Goal: Book appointment/travel/reservation

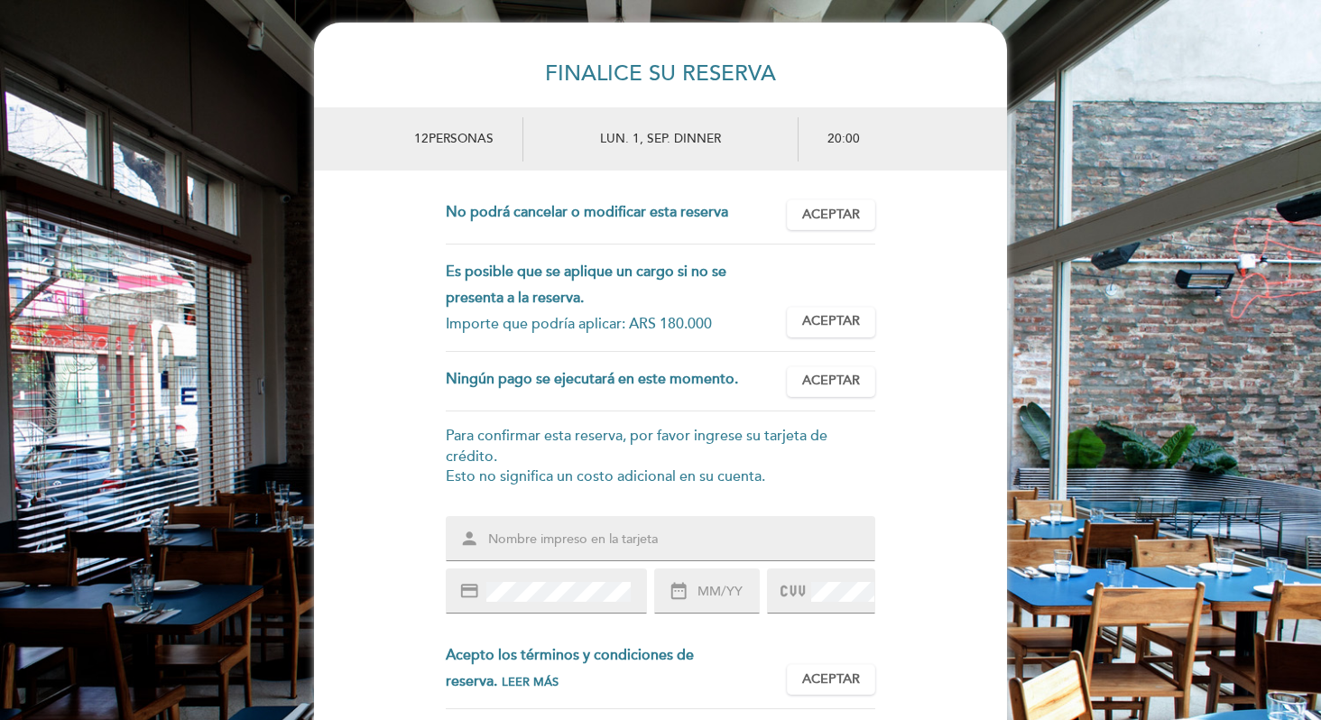
scroll to position [113, 0]
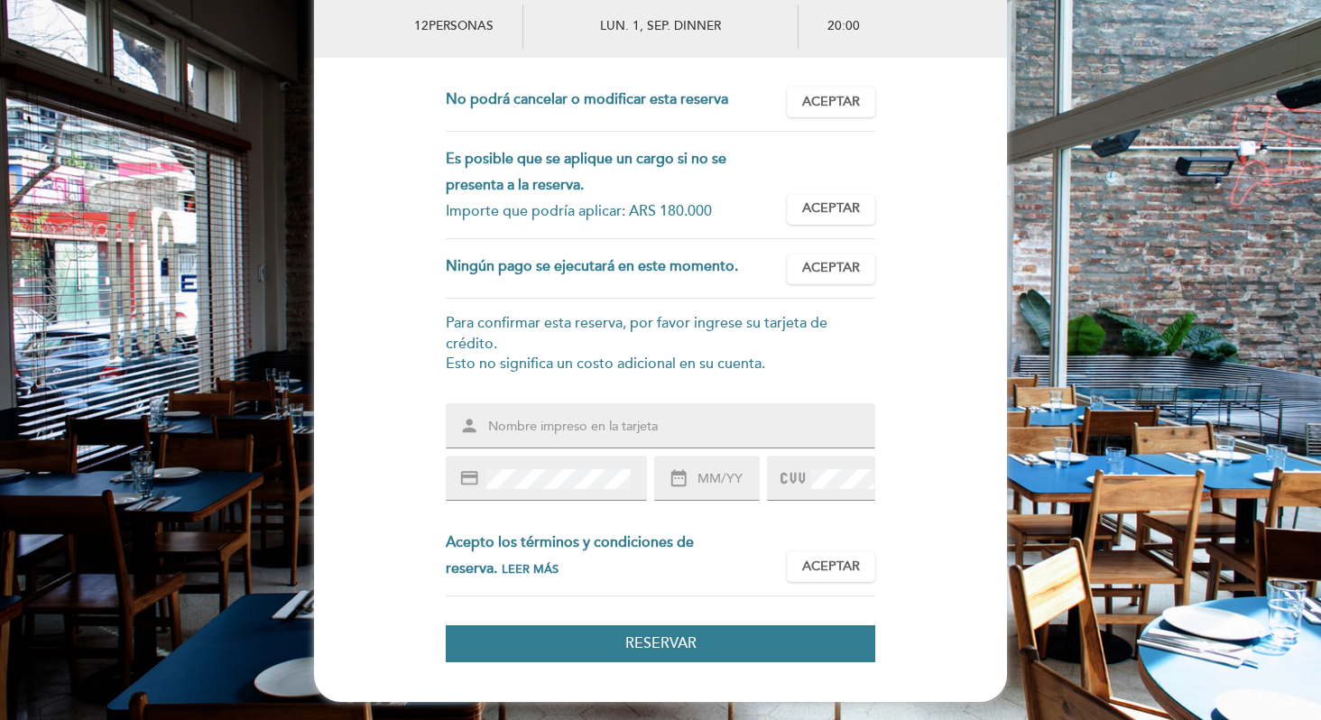
click at [596, 427] on input "text" at bounding box center [682, 427] width 392 height 21
type input "[PERSON_NAME]"
click at [560, 495] on div "credit_card" at bounding box center [546, 478] width 201 height 45
click at [559, 493] on div "credit_card" at bounding box center [546, 478] width 201 height 45
click at [729, 477] on input "text" at bounding box center [727, 479] width 63 height 21
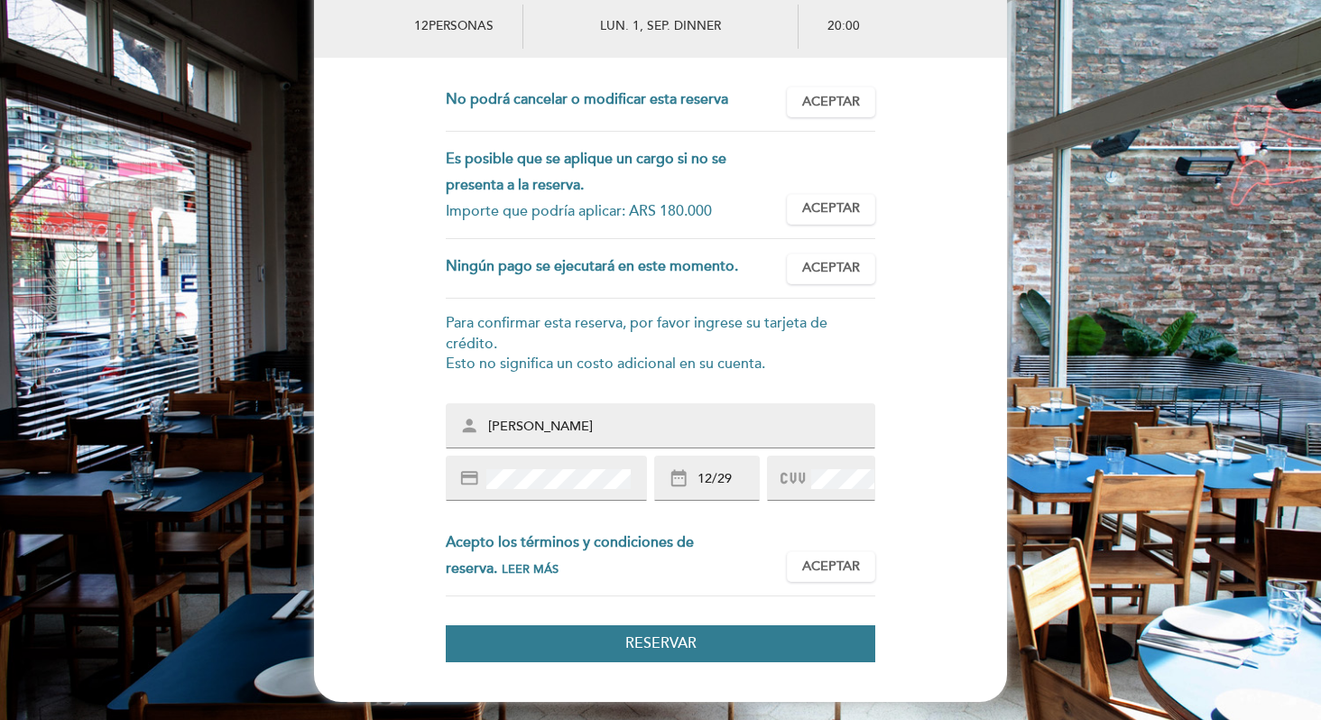
type input "12/29"
drag, startPoint x: 683, startPoint y: 645, endPoint x: 869, endPoint y: 565, distance: 202.5
click at [868, 565] on form "Esta reserva requiere un pago por anticipado. Importe que se debe pagar: ARS 18…" at bounding box center [660, 374] width 693 height 575
click at [869, 565] on button "Aceptar Aceptado" at bounding box center [831, 566] width 88 height 31
click at [831, 208] on span "Aceptar" at bounding box center [831, 208] width 58 height 19
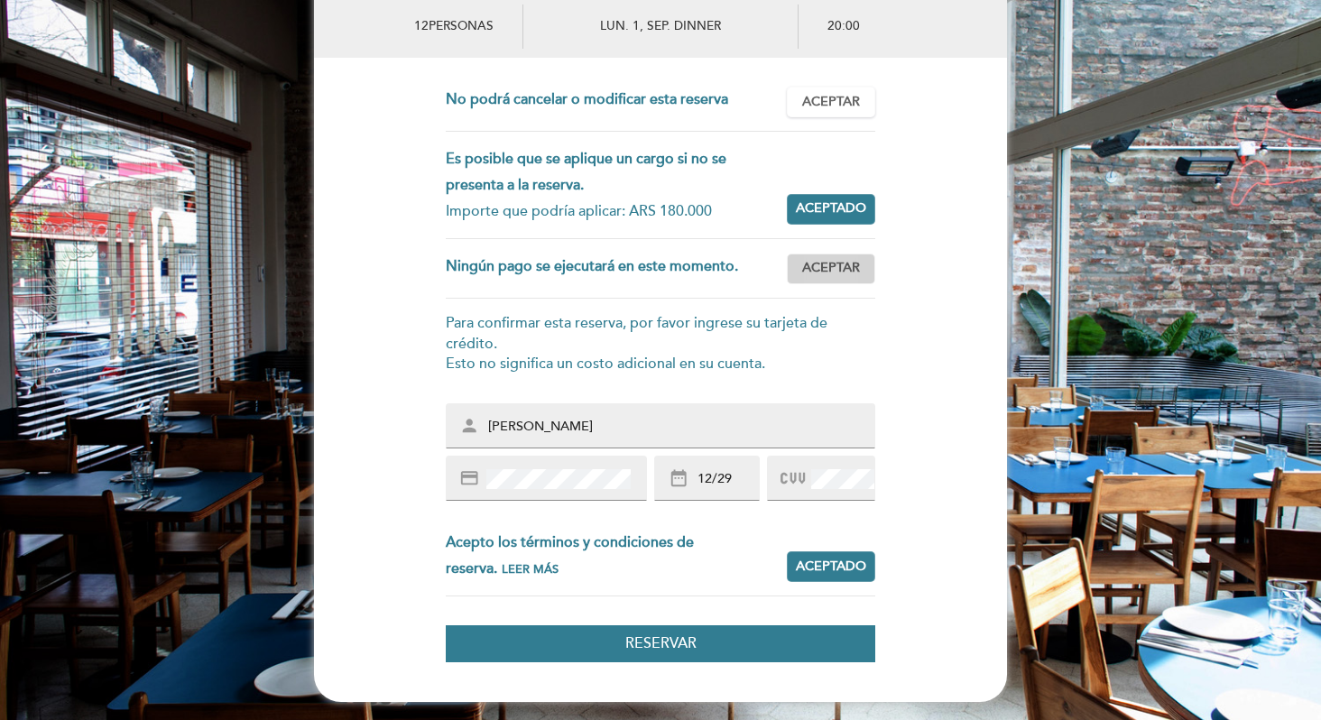
click at [855, 273] on span "Aceptar" at bounding box center [831, 268] width 58 height 19
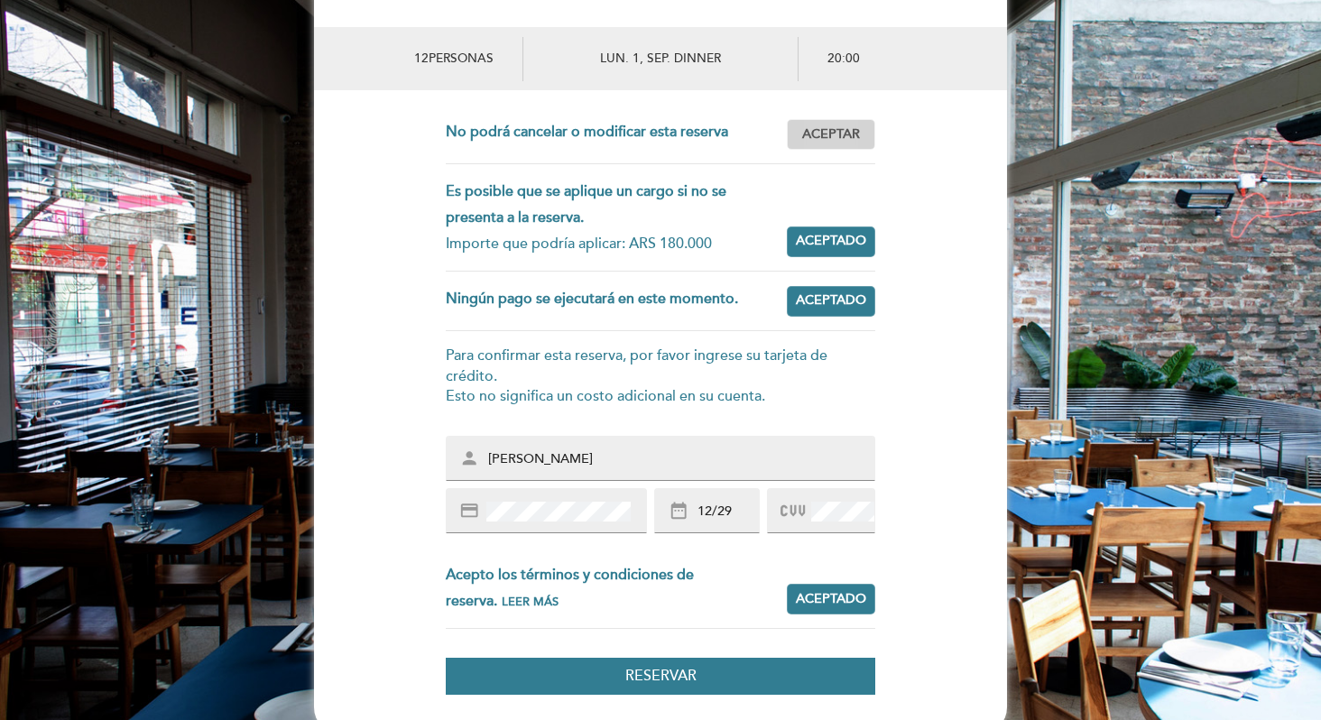
click at [813, 142] on span "Aceptar" at bounding box center [831, 134] width 58 height 19
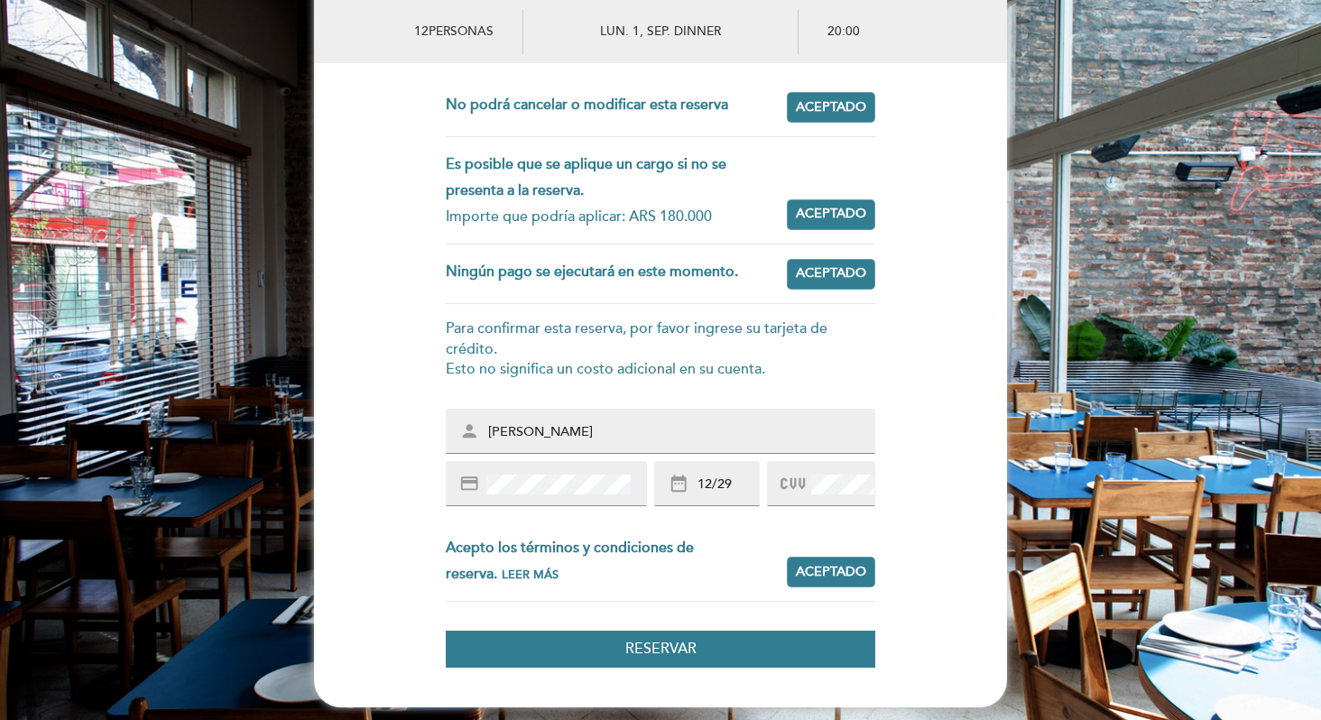
scroll to position [105, 0]
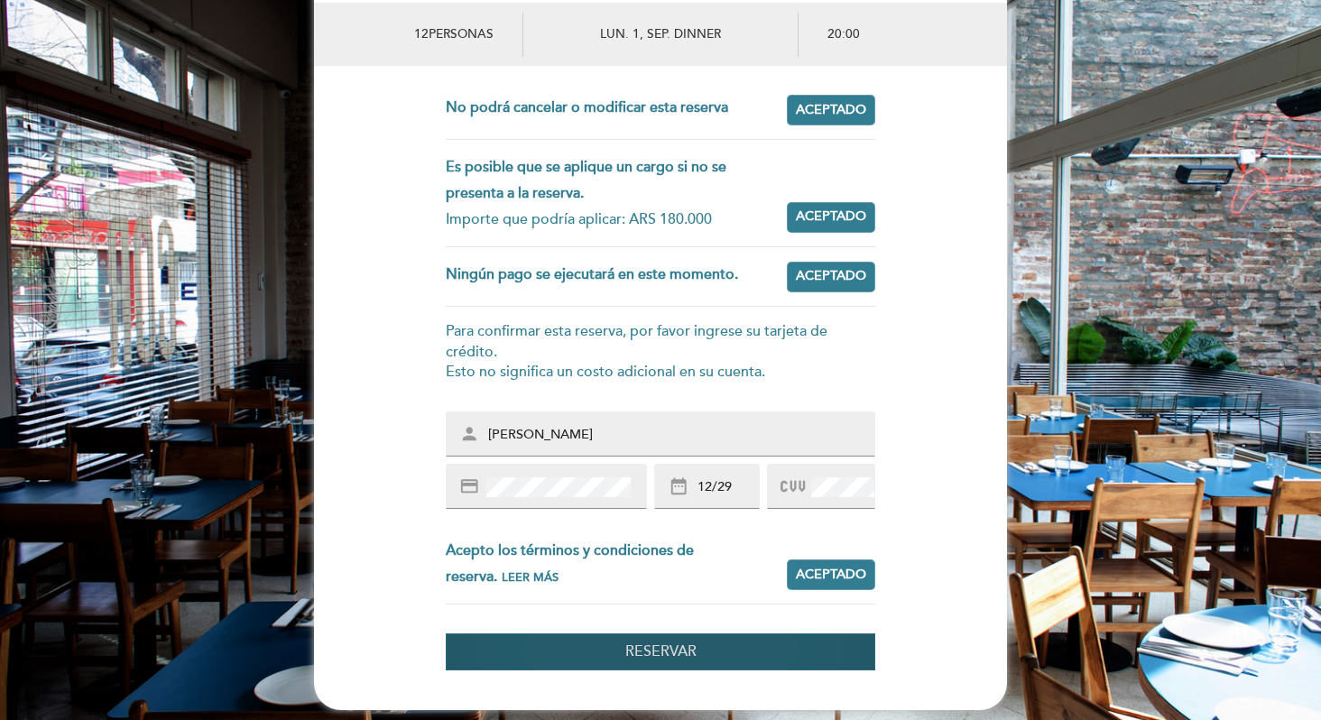
click at [573, 656] on button "Reservar" at bounding box center [660, 651] width 429 height 37
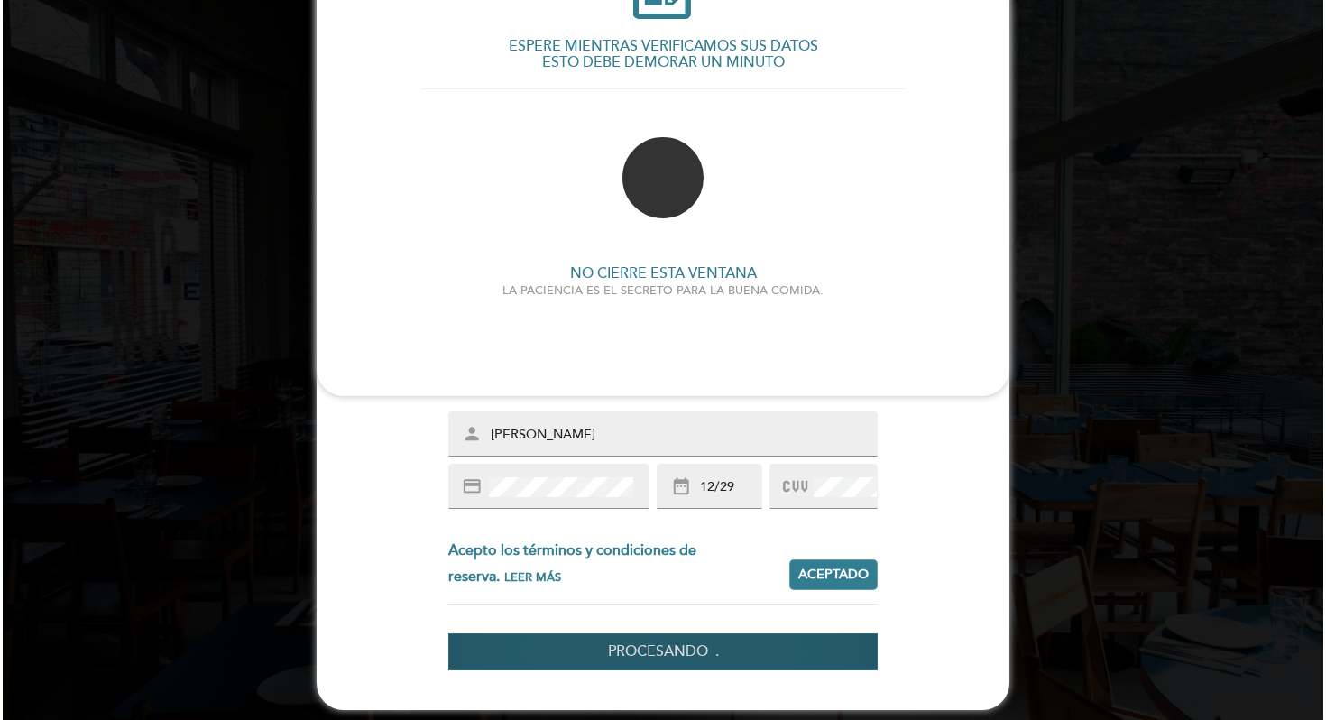
scroll to position [0, 0]
